Goal: Task Accomplishment & Management: Complete application form

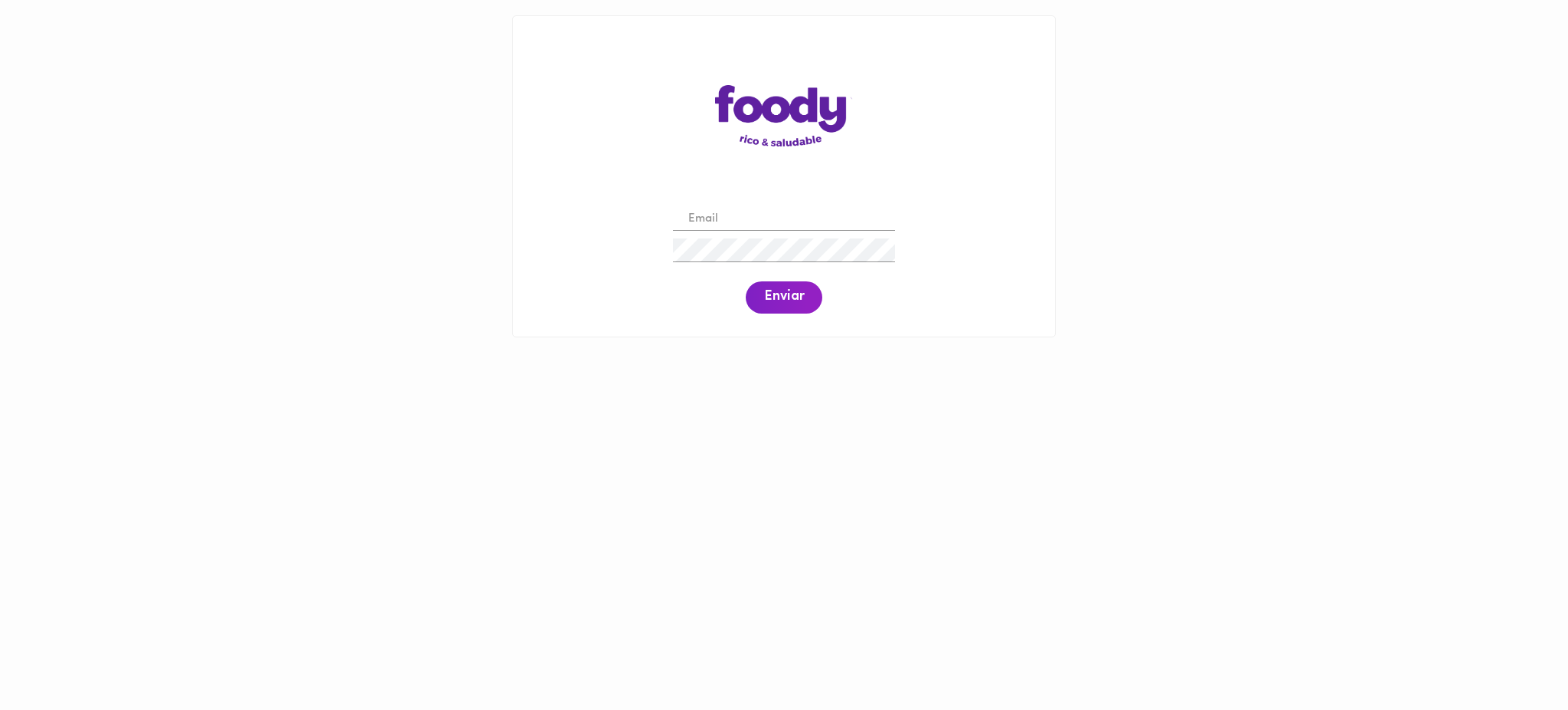
click at [779, 219] on input "email" at bounding box center [784, 219] width 222 height 23
paste input "[EMAIL_ADDRESS][DOMAIN_NAME]"
click at [713, 221] on input "[EMAIL_ADDRESS][DOMAIN_NAME]" at bounding box center [784, 219] width 222 height 23
type input "[EMAIL_ADDRESS][DOMAIN_NAME]"
click at [775, 292] on span "Enviar" at bounding box center [784, 297] width 40 height 17
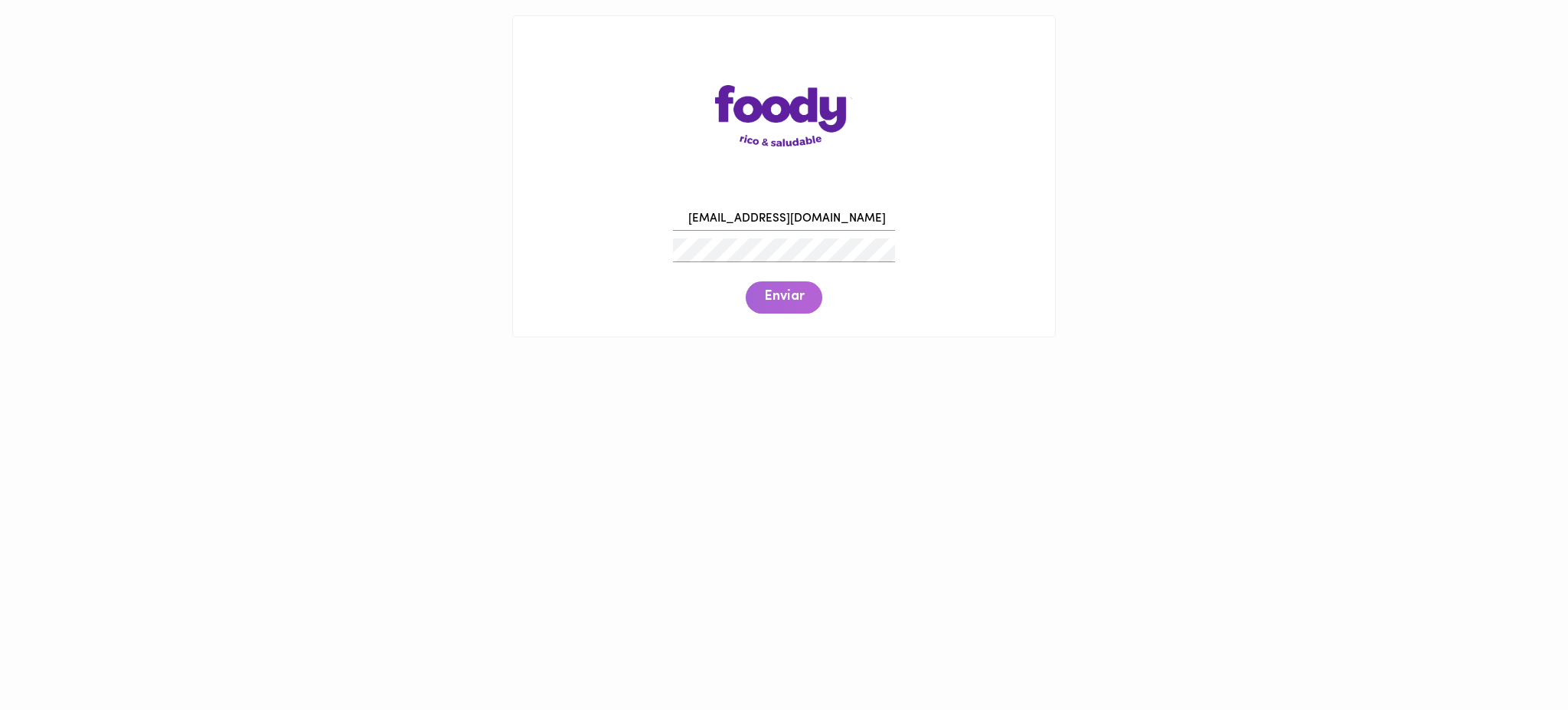
click at [775, 292] on span "Enviar" at bounding box center [784, 297] width 40 height 17
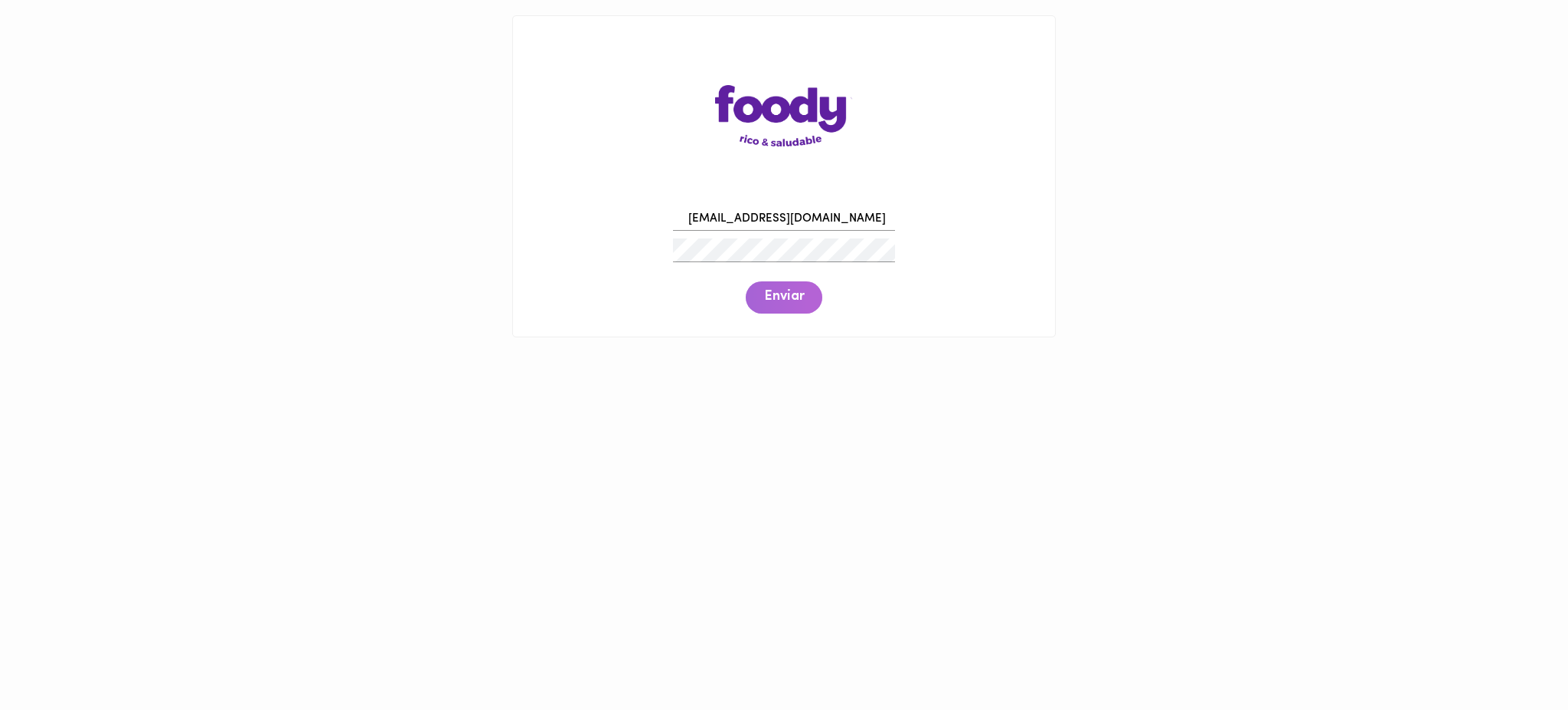
click at [775, 292] on span "Enviar" at bounding box center [784, 297] width 40 height 17
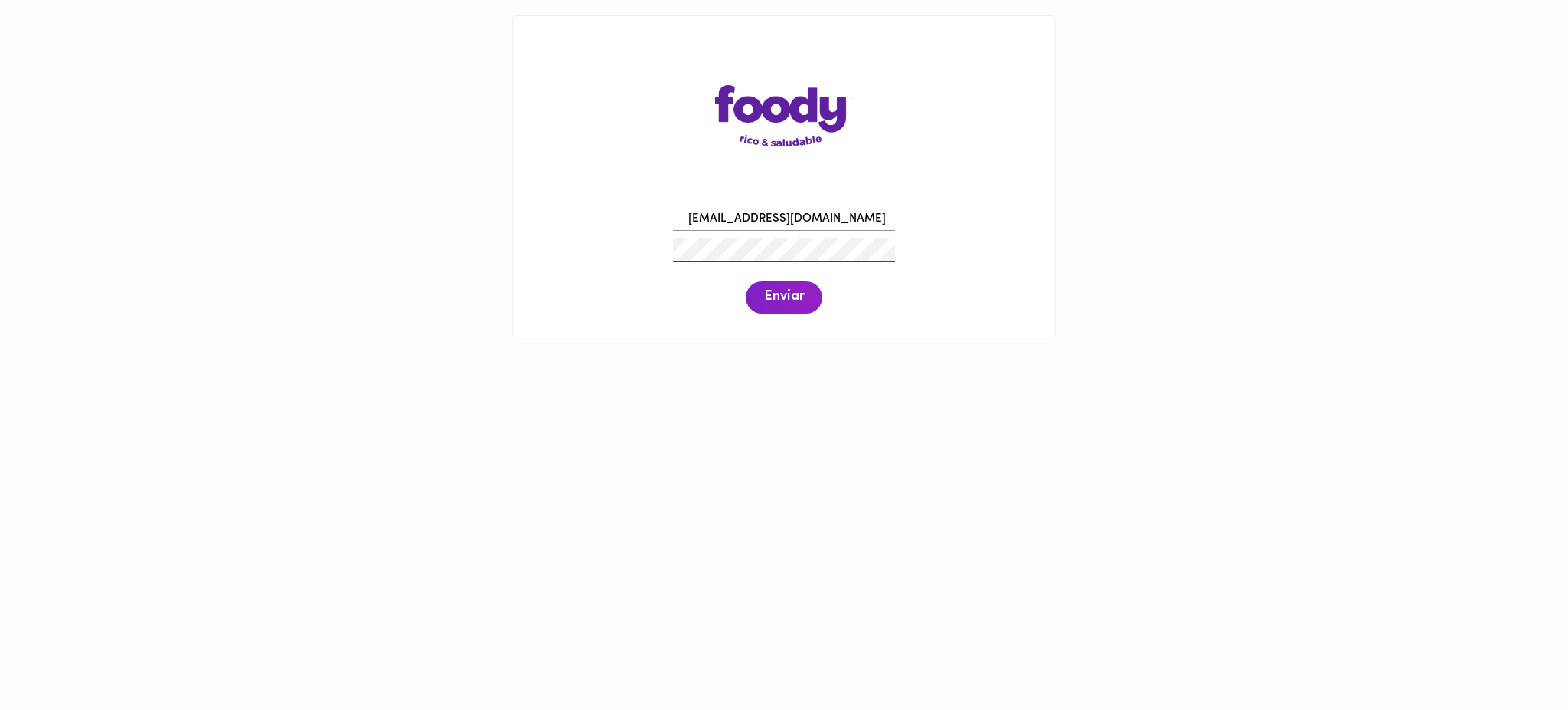
click at [651, 264] on div "[EMAIL_ADDRESS][DOMAIN_NAME] Enviar" at bounding box center [784, 259] width 511 height 117
click at [790, 302] on span "Enviar" at bounding box center [784, 297] width 40 height 17
